Goal: Find specific page/section: Find specific page/section

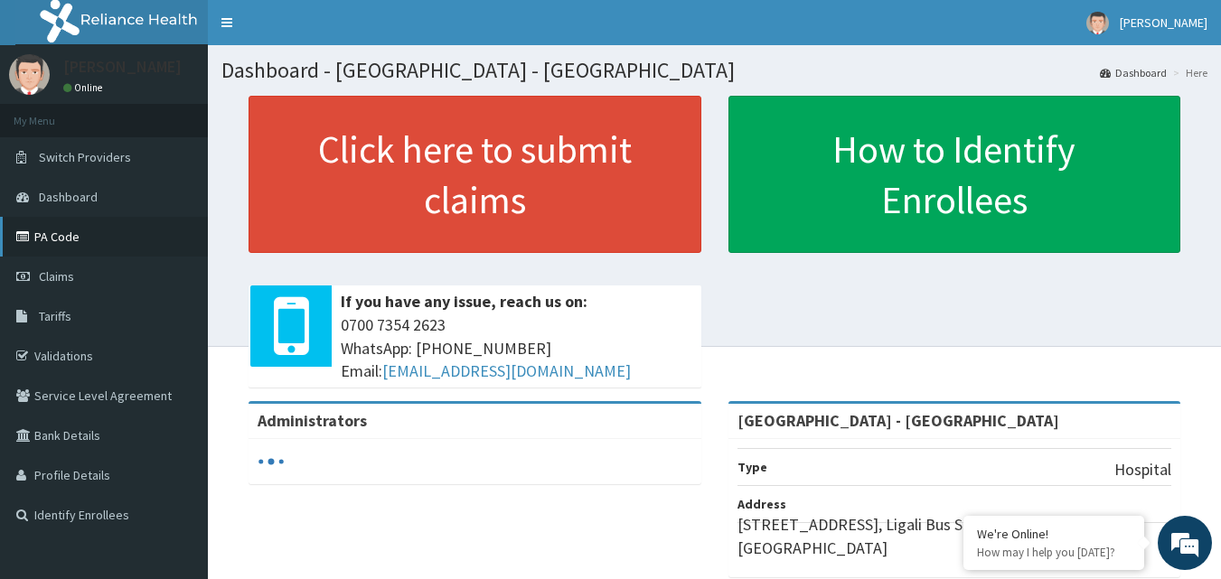
click at [89, 231] on link "PA Code" at bounding box center [104, 237] width 208 height 40
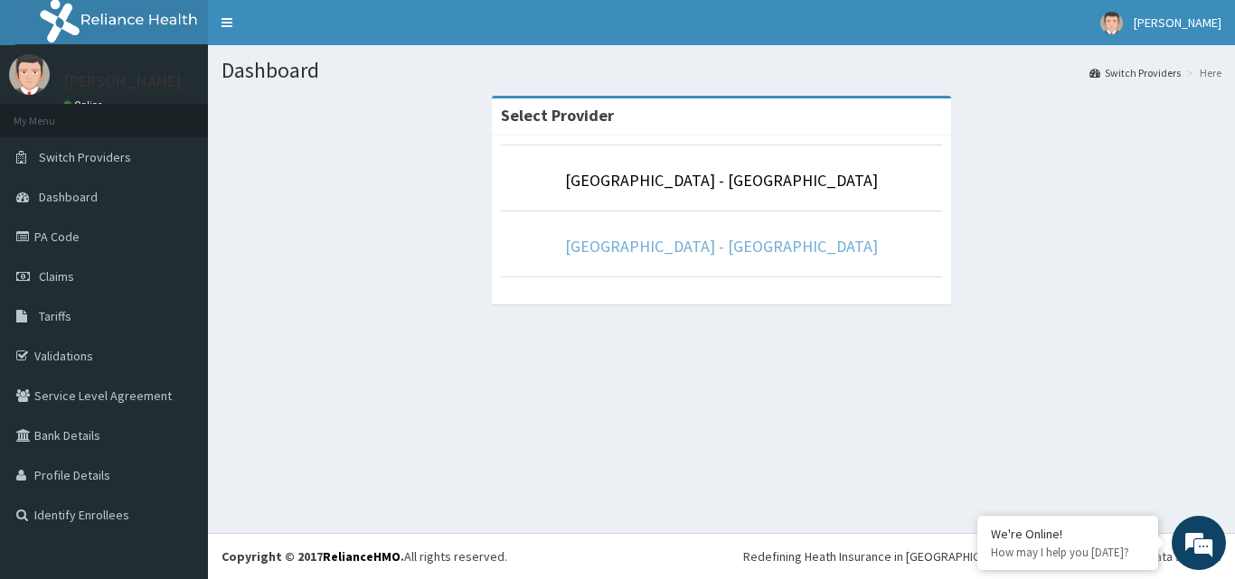
click at [730, 242] on link "[GEOGRAPHIC_DATA] - [GEOGRAPHIC_DATA]" at bounding box center [721, 246] width 313 height 21
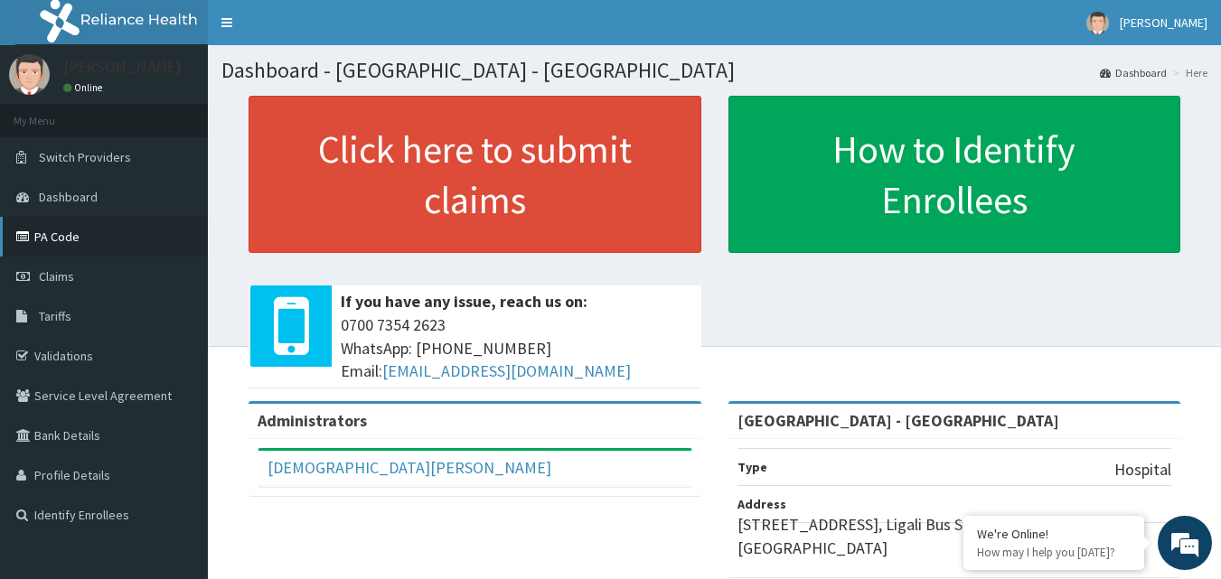
click at [82, 249] on link "PA Code" at bounding box center [104, 237] width 208 height 40
